Goal: Information Seeking & Learning: Learn about a topic

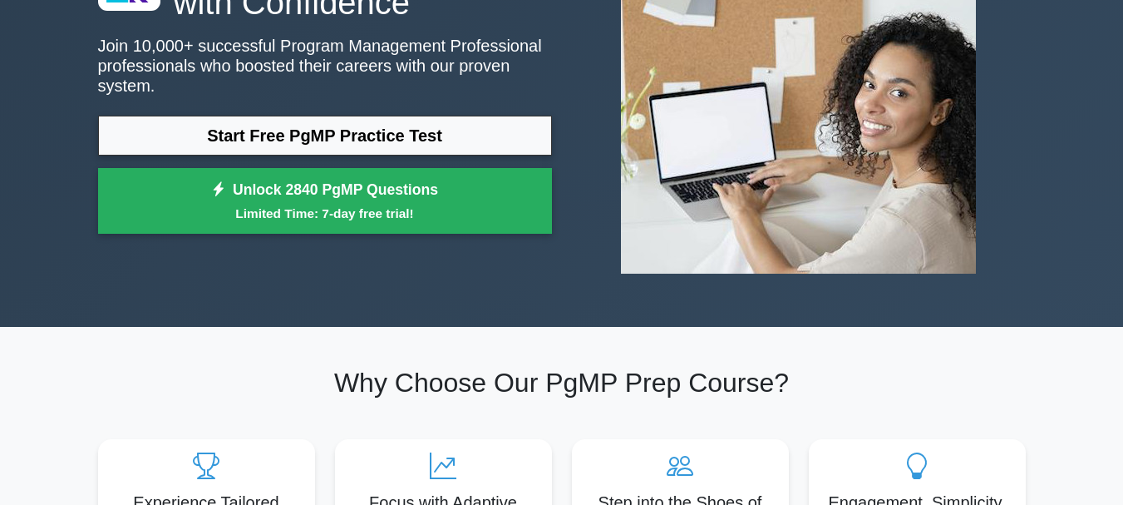
scroll to position [83, 0]
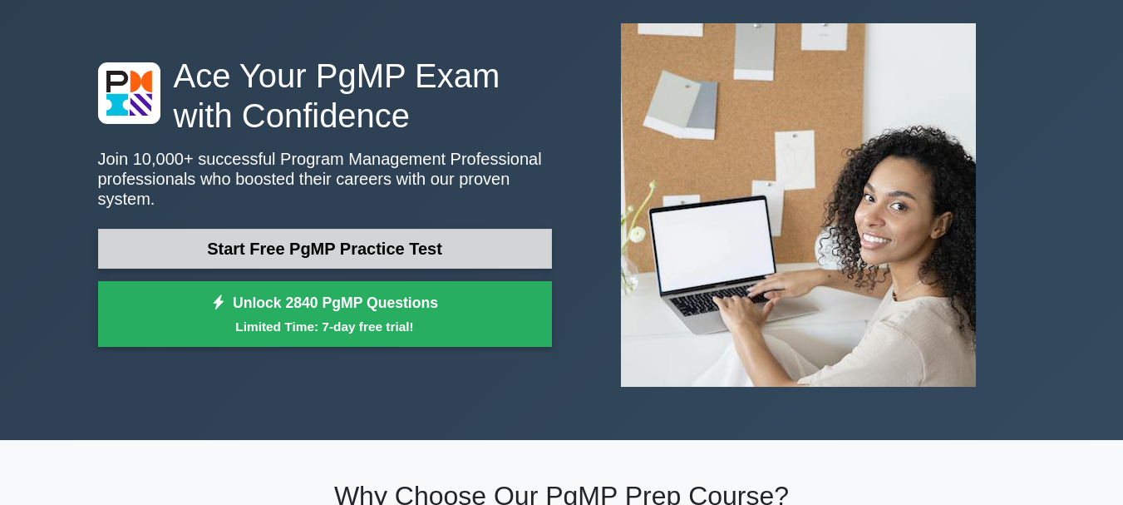
click at [383, 238] on link "Start Free PgMP Practice Test" at bounding box center [325, 249] width 454 height 40
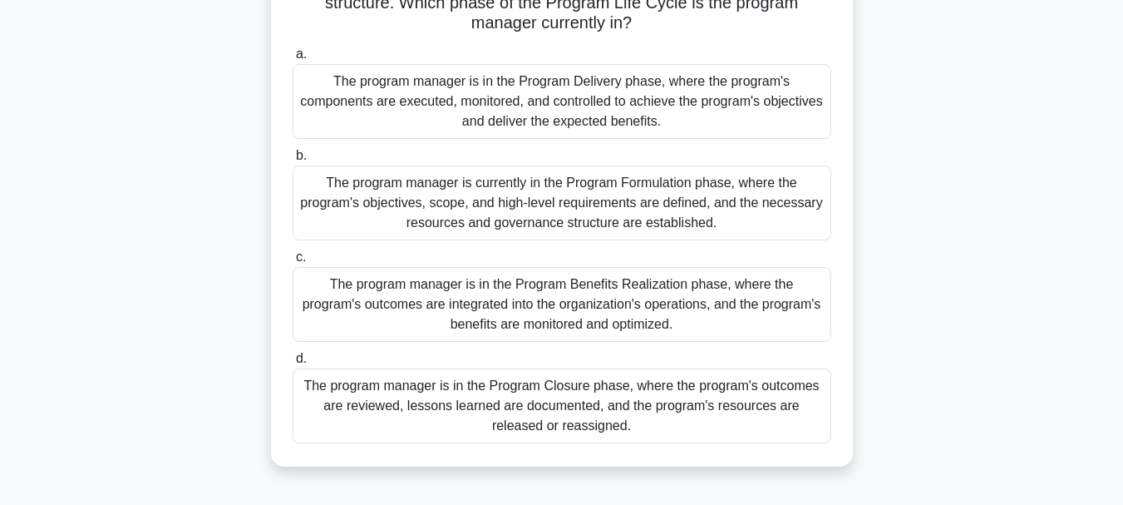
click at [386, 237] on div "The program manager is currently in the Program Formulation phase, where the pr…" at bounding box center [562, 202] width 539 height 75
click at [293, 161] on input "b. The program manager is currently in the Program Formulation phase, where the…" at bounding box center [293, 155] width 0 height 11
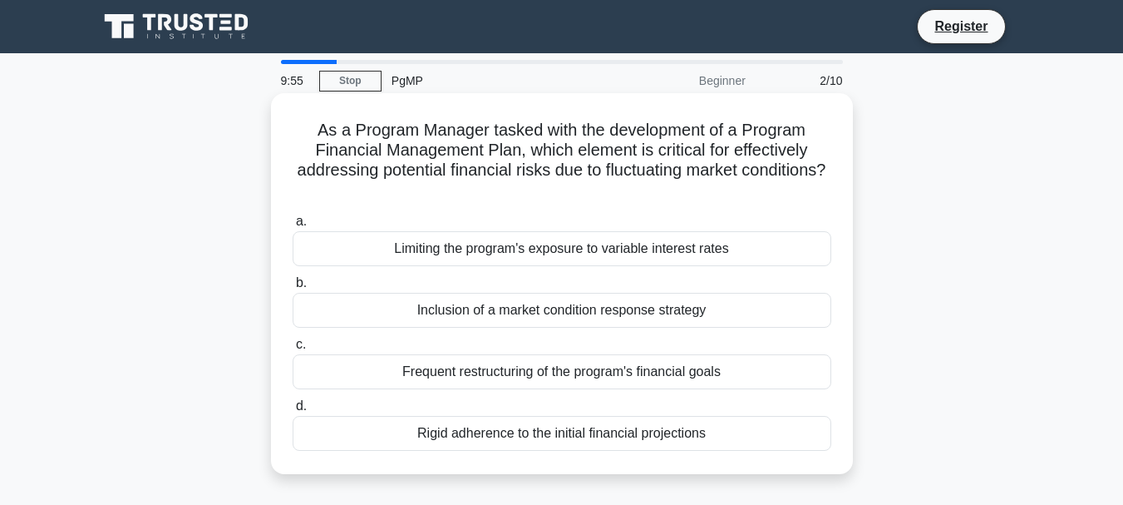
click at [384, 214] on label "a. Limiting the program's exposure to variable interest rates" at bounding box center [562, 238] width 539 height 55
click at [293, 216] on input "a. Limiting the program's exposure to variable interest rates" at bounding box center [293, 221] width 0 height 11
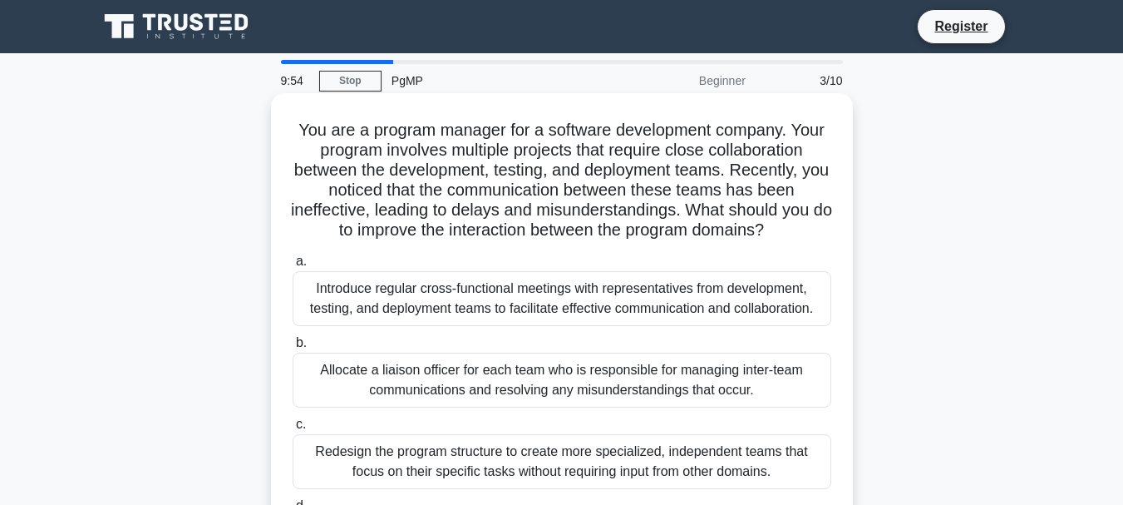
click at [510, 375] on div "Allocate a liaison officer for each team who is responsible for managing inter-…" at bounding box center [562, 379] width 539 height 55
click at [293, 348] on input "b. Allocate a liaison officer for each team who is responsible for managing int…" at bounding box center [293, 342] width 0 height 11
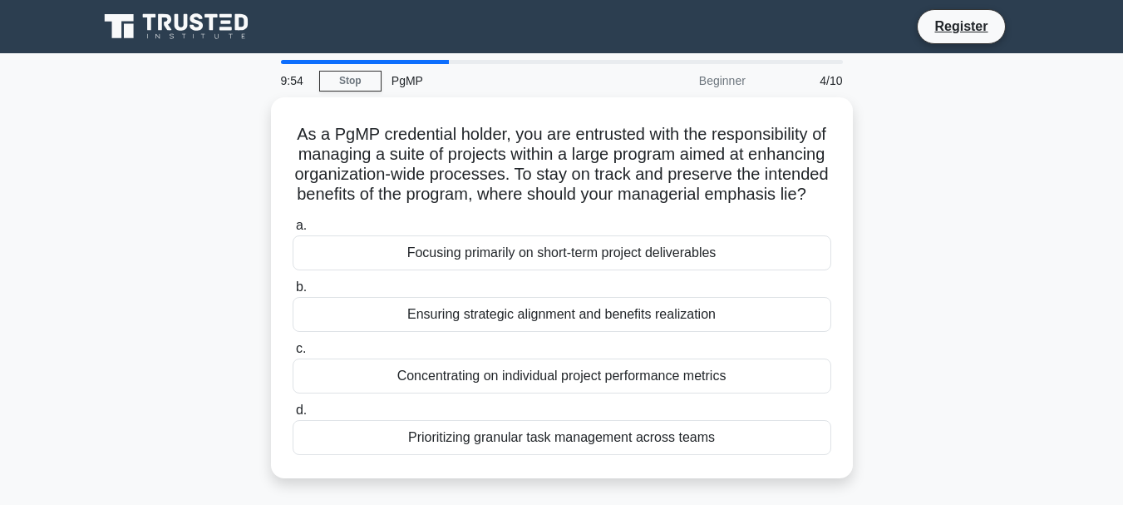
click at [510, 375] on div "Concentrating on individual project performance metrics" at bounding box center [562, 375] width 539 height 35
click at [293, 354] on input "c. Concentrating on individual project performance metrics" at bounding box center [293, 348] width 0 height 11
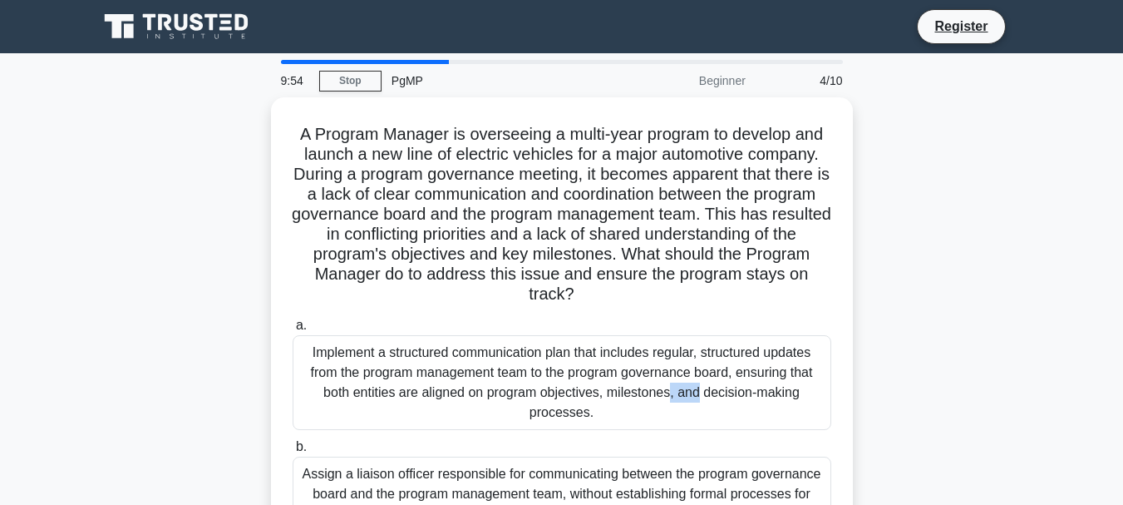
click at [510, 375] on div "Implement a structured communication plan that includes regular, structured upd…" at bounding box center [562, 382] width 539 height 95
click at [293, 331] on input "a. Implement a structured communication plan that includes regular, structured …" at bounding box center [293, 325] width 0 height 11
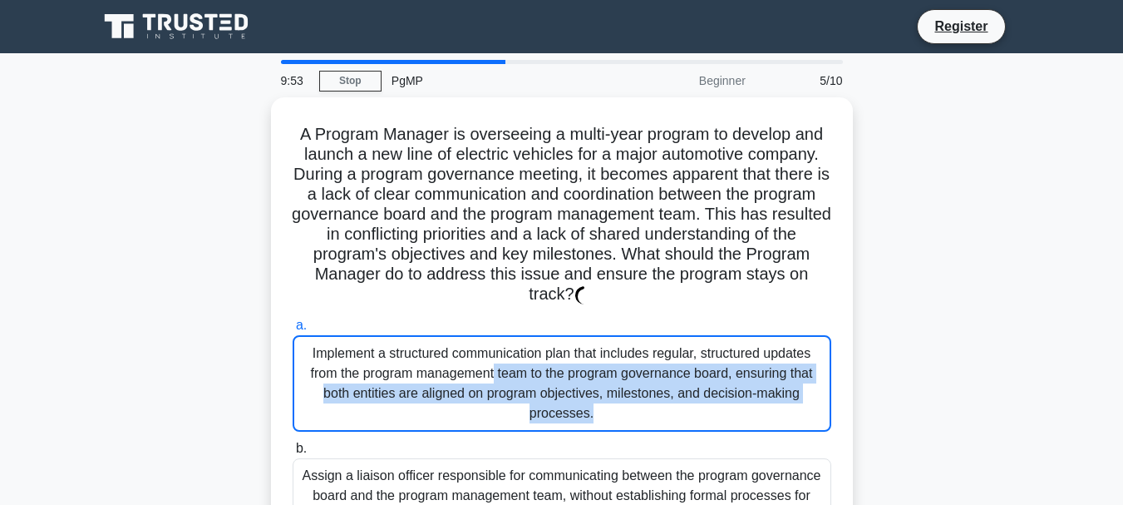
click at [510, 375] on div "Implement a structured communication plan that includes regular, structured upd…" at bounding box center [562, 383] width 539 height 96
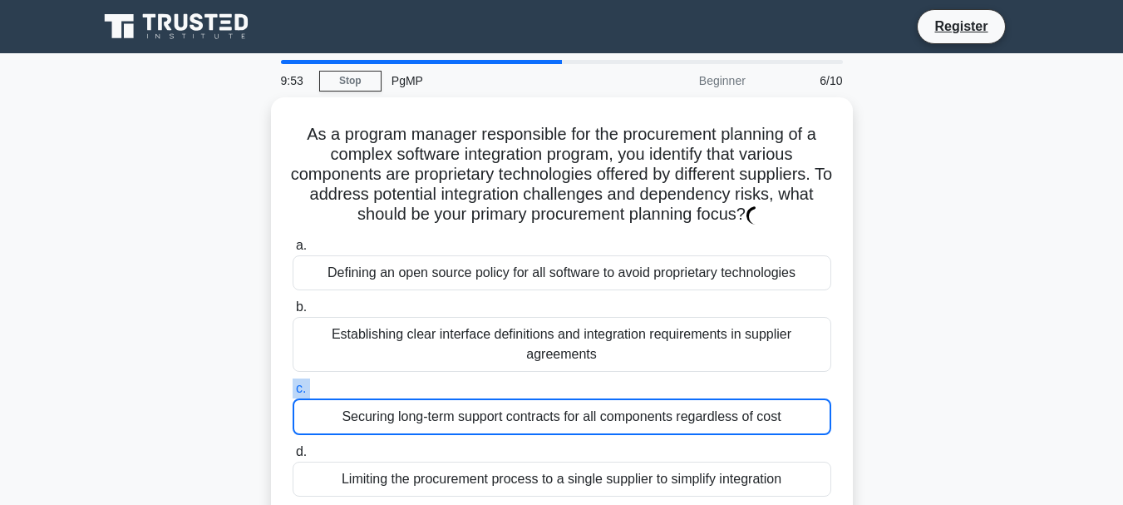
click at [510, 382] on label "c. Securing long-term support contracts for all components regardless of cost" at bounding box center [562, 406] width 539 height 57
click at [293, 383] on input "c. Securing long-term support contracts for all components regardless of cost" at bounding box center [293, 388] width 0 height 11
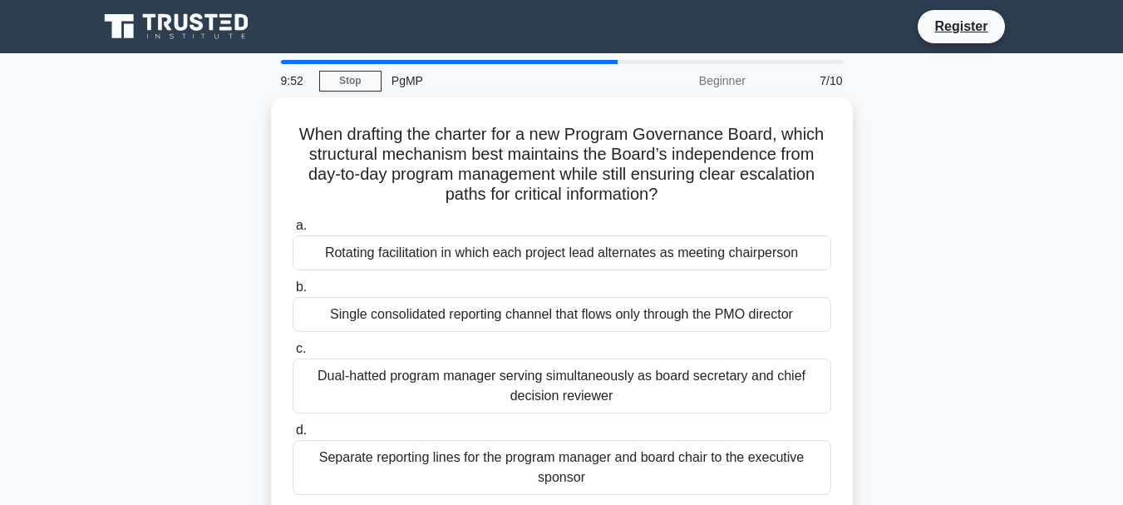
click at [510, 382] on div "Dual-hatted program manager serving simultaneously as board secretary and chief…" at bounding box center [562, 385] width 539 height 55
click at [293, 354] on input "c. [PERSON_NAME]-hatted program manager serving simultaneously as board secreta…" at bounding box center [293, 348] width 0 height 11
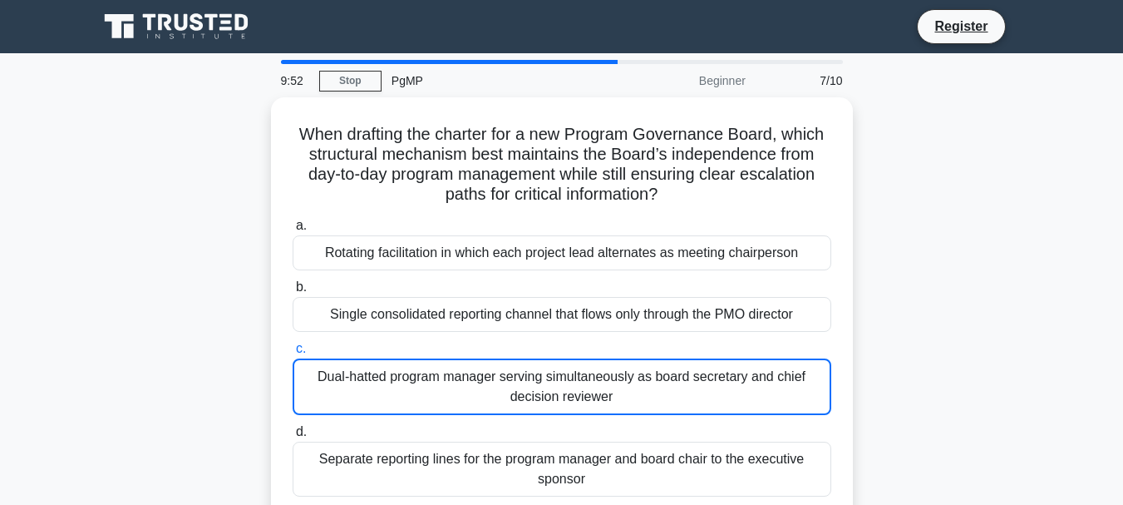
click at [510, 382] on div "Dual-hatted program manager serving simultaneously as board secretary and chief…" at bounding box center [562, 386] width 539 height 57
click at [293, 354] on input "c. [PERSON_NAME]-hatted program manager serving simultaneously as board secreta…" at bounding box center [293, 348] width 0 height 11
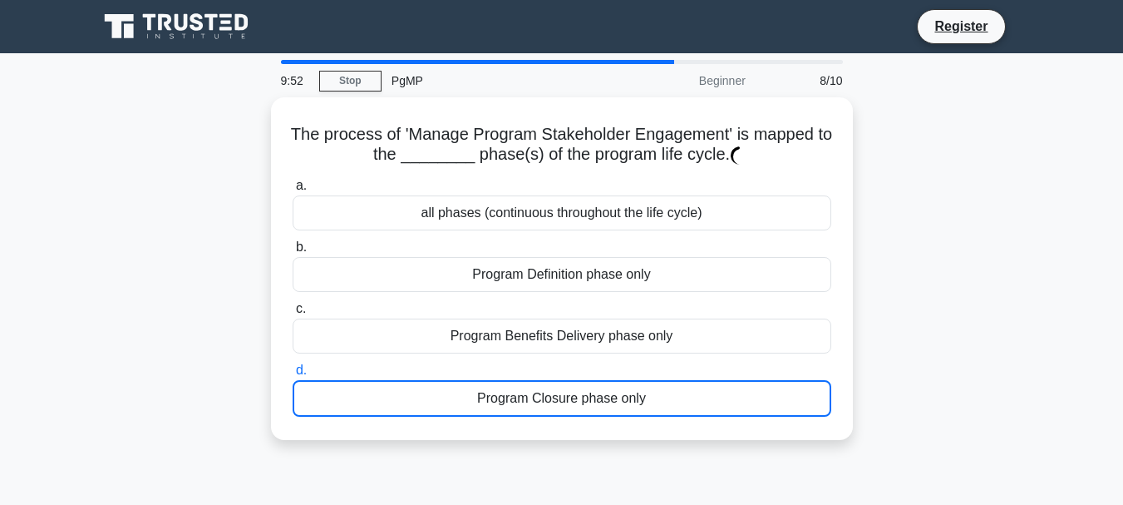
click at [510, 382] on div "Program Closure phase only" at bounding box center [562, 398] width 539 height 37
click at [293, 376] on input "d. Program Closure phase only" at bounding box center [293, 370] width 0 height 11
click at [510, 382] on div "Program Closure phase only" at bounding box center [562, 398] width 539 height 37
click at [293, 376] on input "d. Program Closure phase only" at bounding box center [293, 370] width 0 height 11
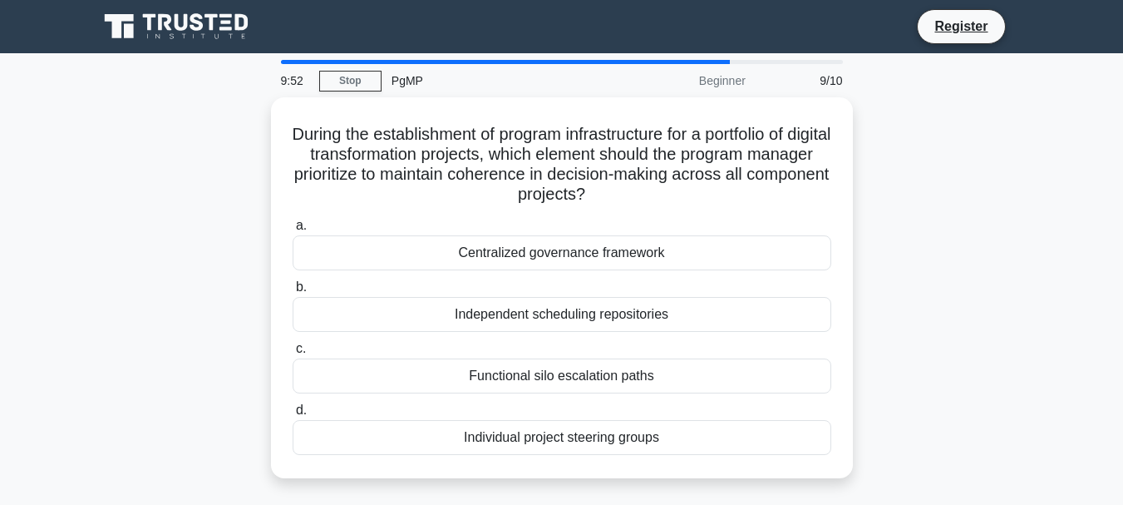
click at [510, 382] on div "Functional silo escalation paths" at bounding box center [562, 375] width 539 height 35
click at [293, 354] on input "c. Functional silo escalation paths" at bounding box center [293, 348] width 0 height 11
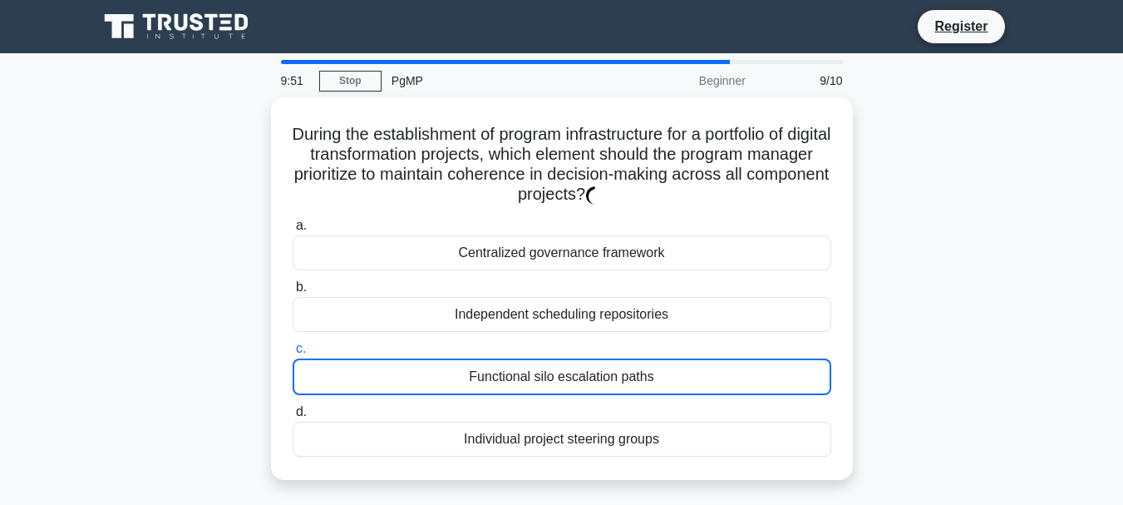
click at [510, 382] on div "Functional silo escalation paths" at bounding box center [562, 376] width 539 height 37
click at [293, 354] on input "c. Functional silo escalation paths" at bounding box center [293, 348] width 0 height 11
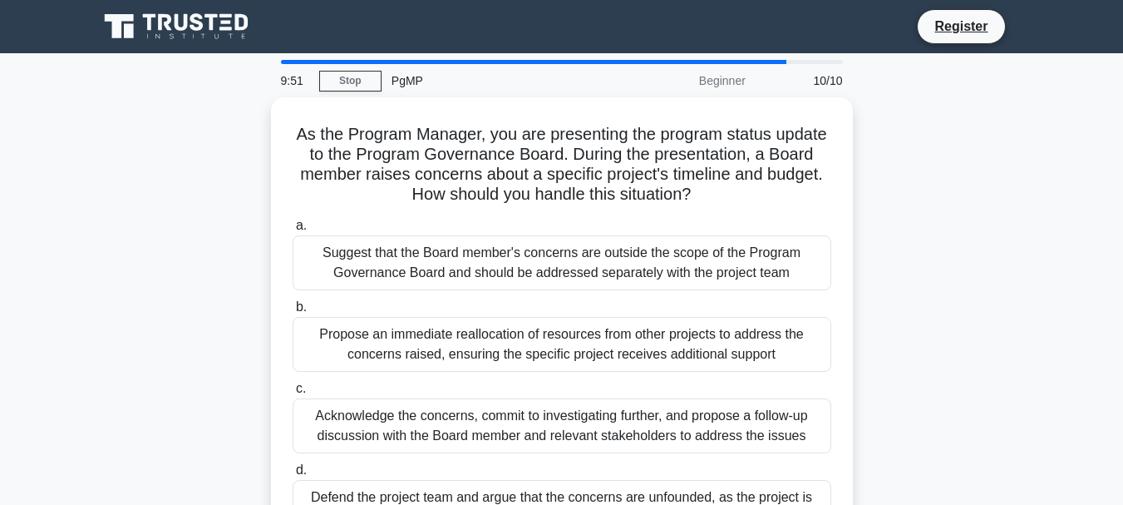
click at [510, 382] on label "c. Acknowledge the concerns, commit to investigating further, and propose a fol…" at bounding box center [562, 415] width 539 height 75
click at [293, 383] on input "c. Acknowledge the concerns, commit to investigating further, and propose a fol…" at bounding box center [293, 388] width 0 height 11
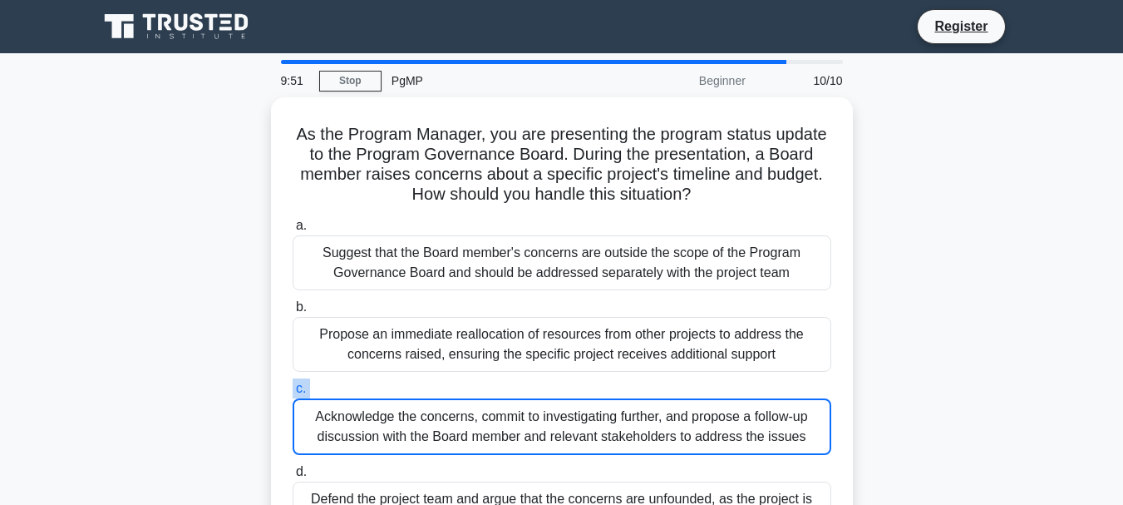
click at [510, 382] on label "c. Acknowledge the concerns, commit to investigating further, and propose a fol…" at bounding box center [562, 416] width 539 height 76
click at [293, 383] on input "c. Acknowledge the concerns, commit to investigating further, and propose a fol…" at bounding box center [293, 388] width 0 height 11
click at [510, 382] on label "c. Acknowledge the concerns, commit to investigating further, and propose a fol…" at bounding box center [562, 416] width 539 height 76
click at [293, 383] on input "c. Acknowledge the concerns, commit to investigating further, and propose a fol…" at bounding box center [293, 388] width 0 height 11
